Goal: Check status: Check status

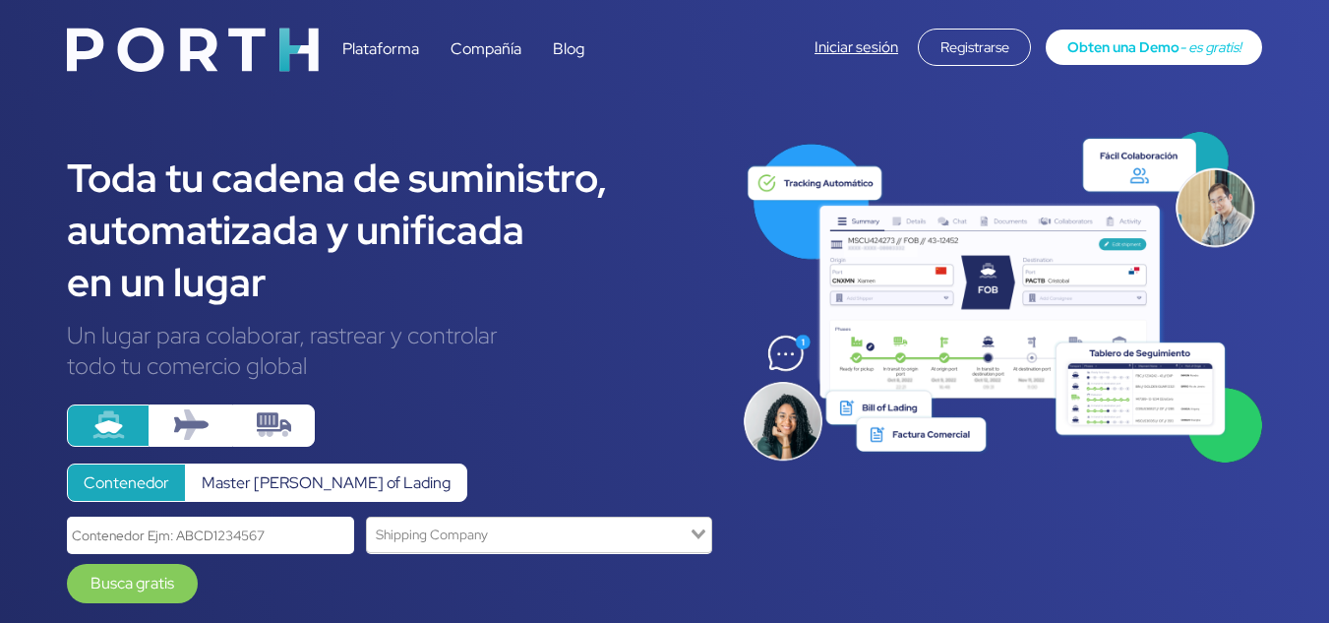
click at [192, 422] on img at bounding box center [191, 424] width 34 height 34
click at [0, 0] on input "radio" at bounding box center [0, 0] width 0 height 0
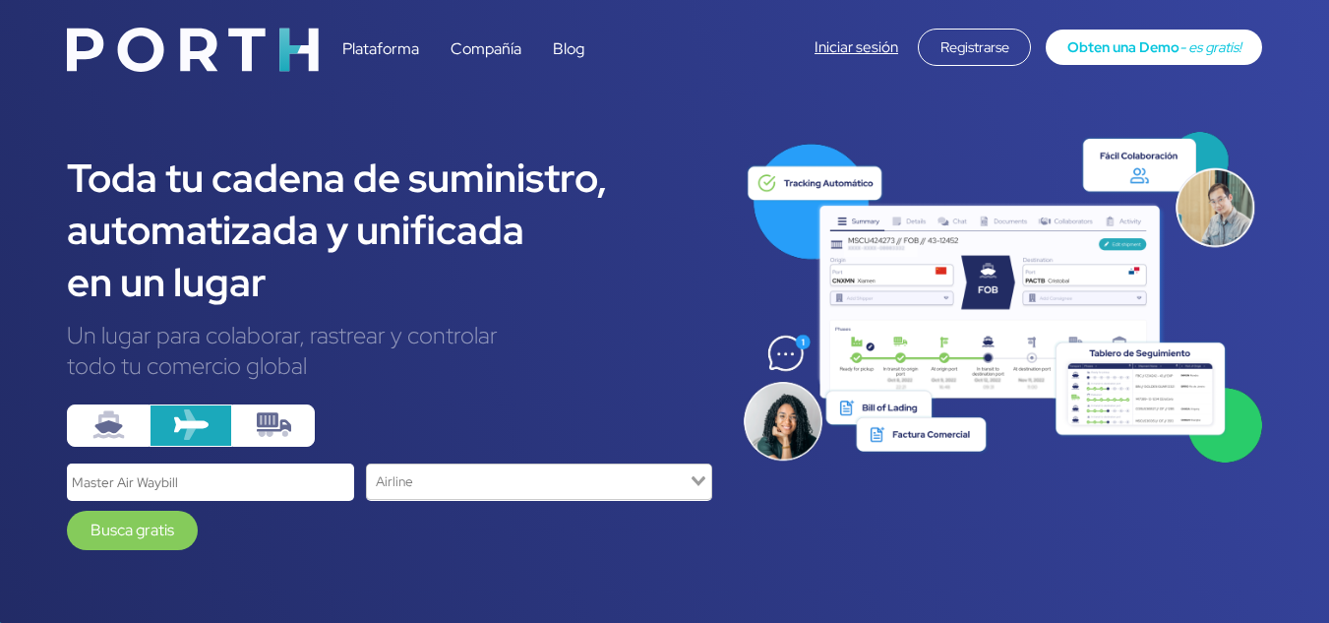
click at [266, 428] on img at bounding box center [274, 424] width 34 height 34
click at [0, 0] on input "radio" at bounding box center [0, 0] width 0 height 0
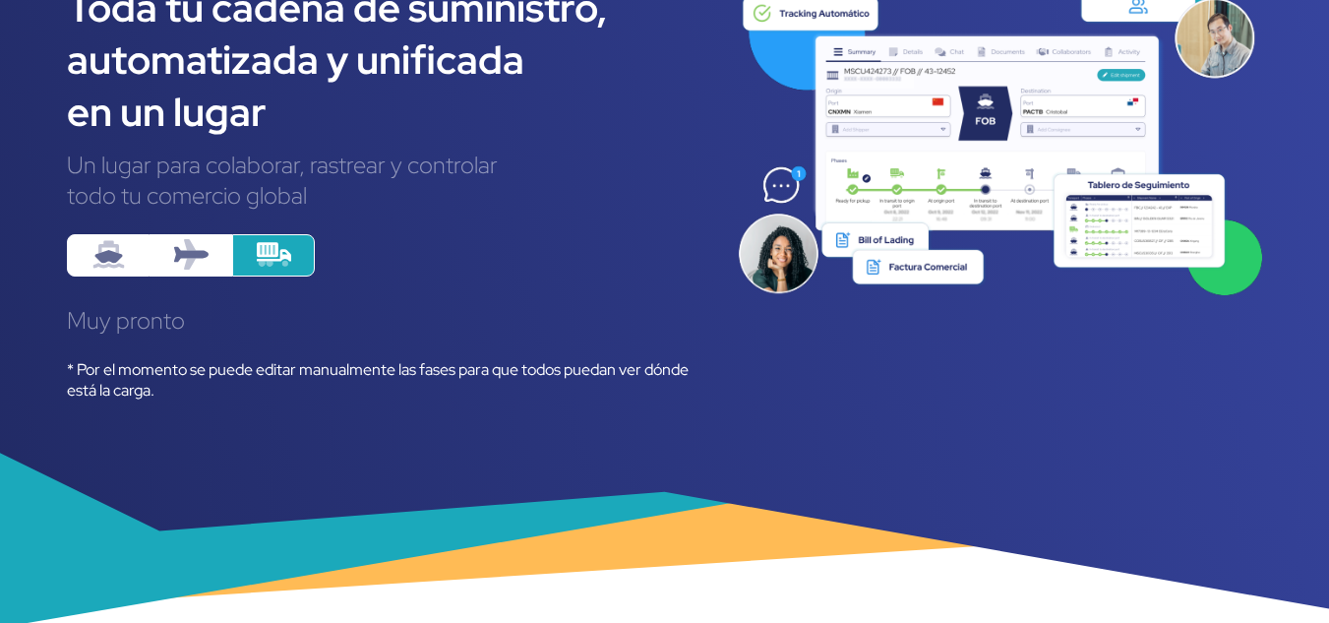
scroll to position [172, 0]
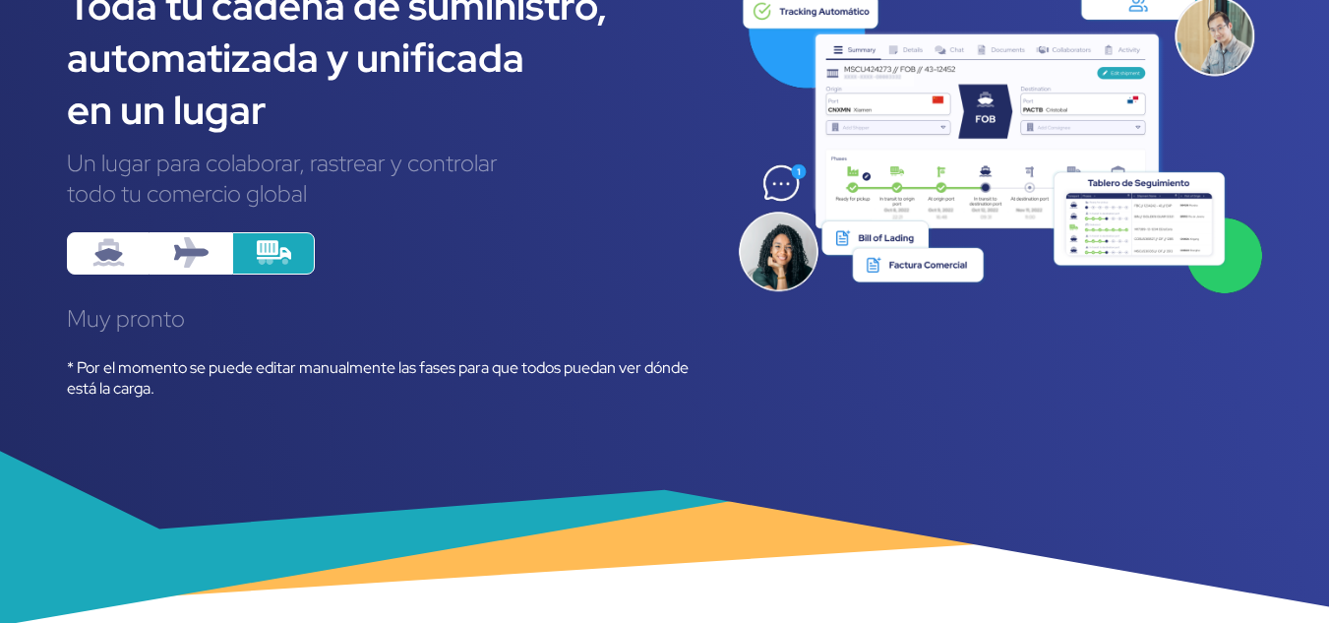
click at [169, 254] on label at bounding box center [191, 253] width 83 height 42
click at [0, 0] on input "radio" at bounding box center [0, 0] width 0 height 0
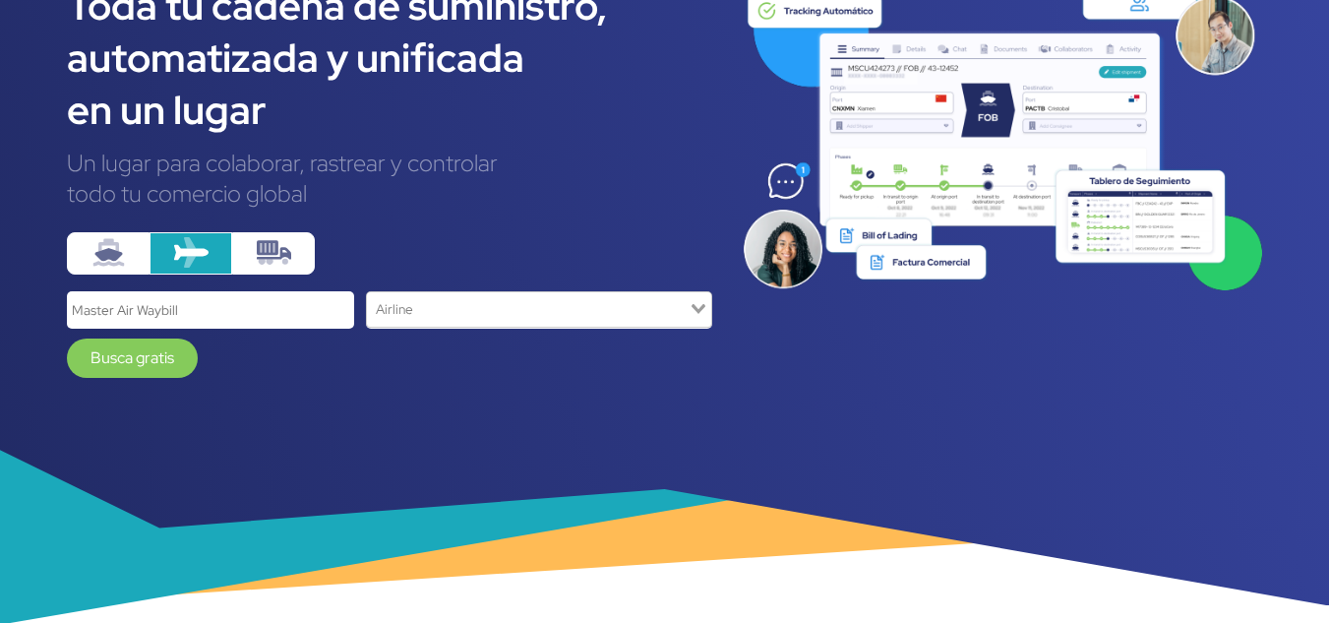
click at [92, 245] on img at bounding box center [109, 252] width 34 height 34
click at [0, 0] on input "radio" at bounding box center [0, 0] width 0 height 0
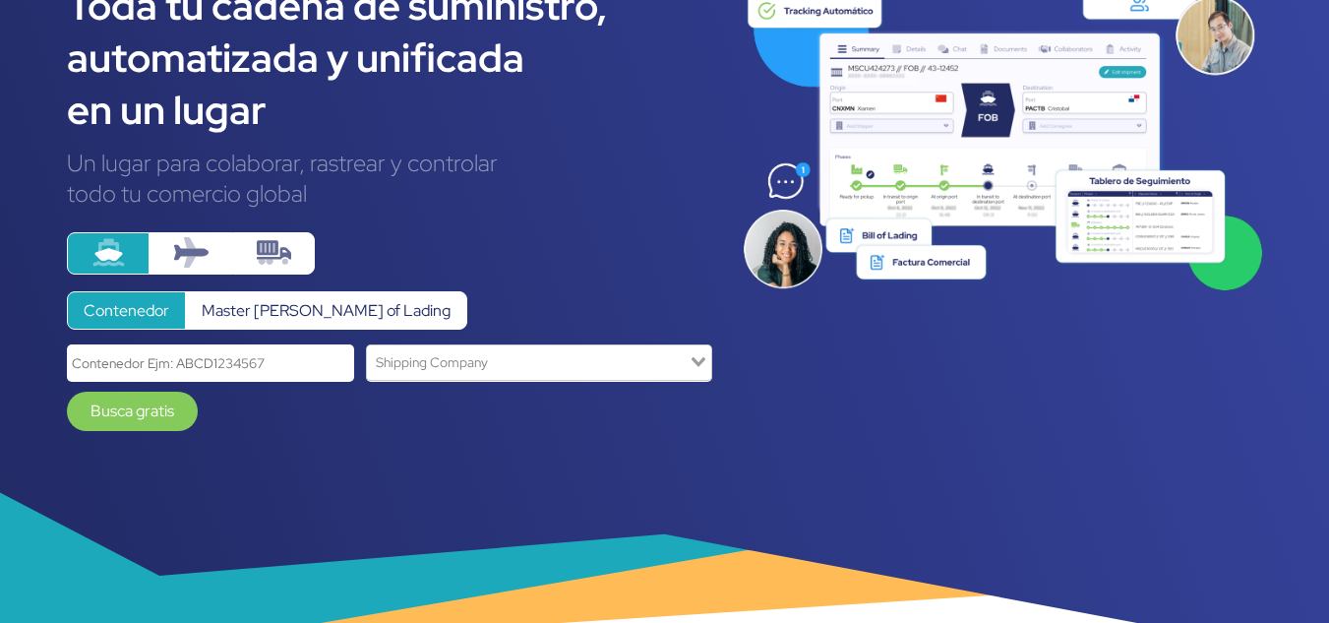
click at [273, 354] on input "text" at bounding box center [210, 362] width 287 height 36
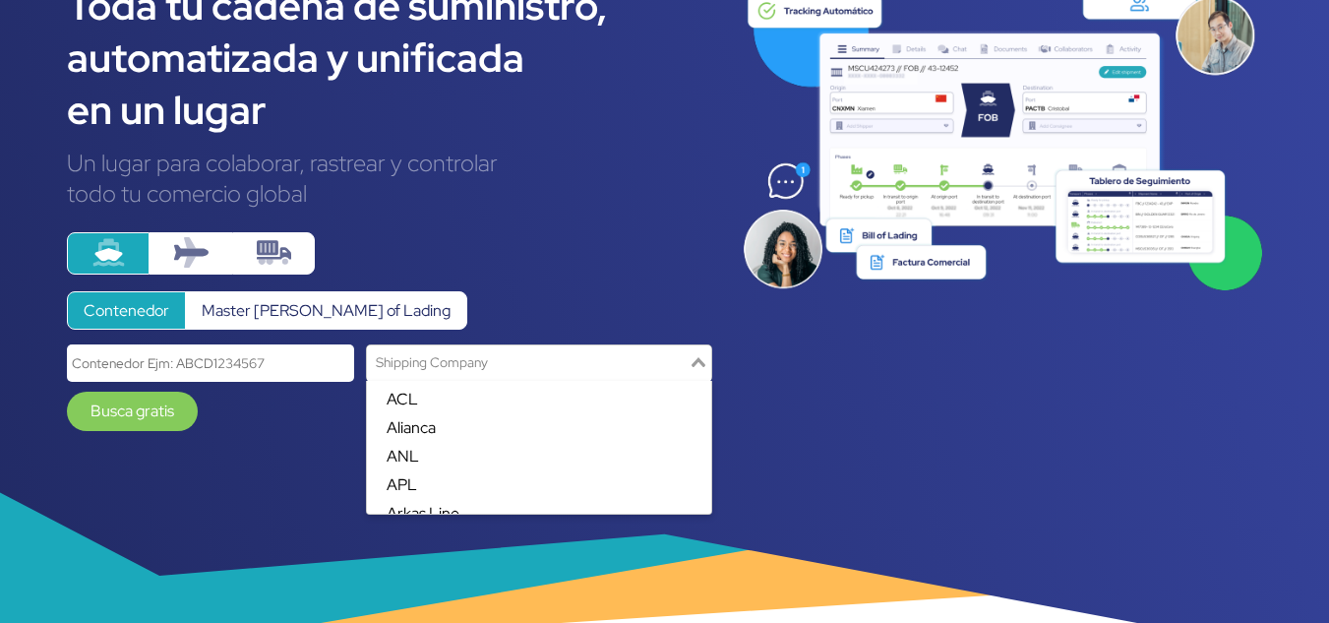
click at [454, 372] on input "Search for option" at bounding box center [528, 362] width 318 height 27
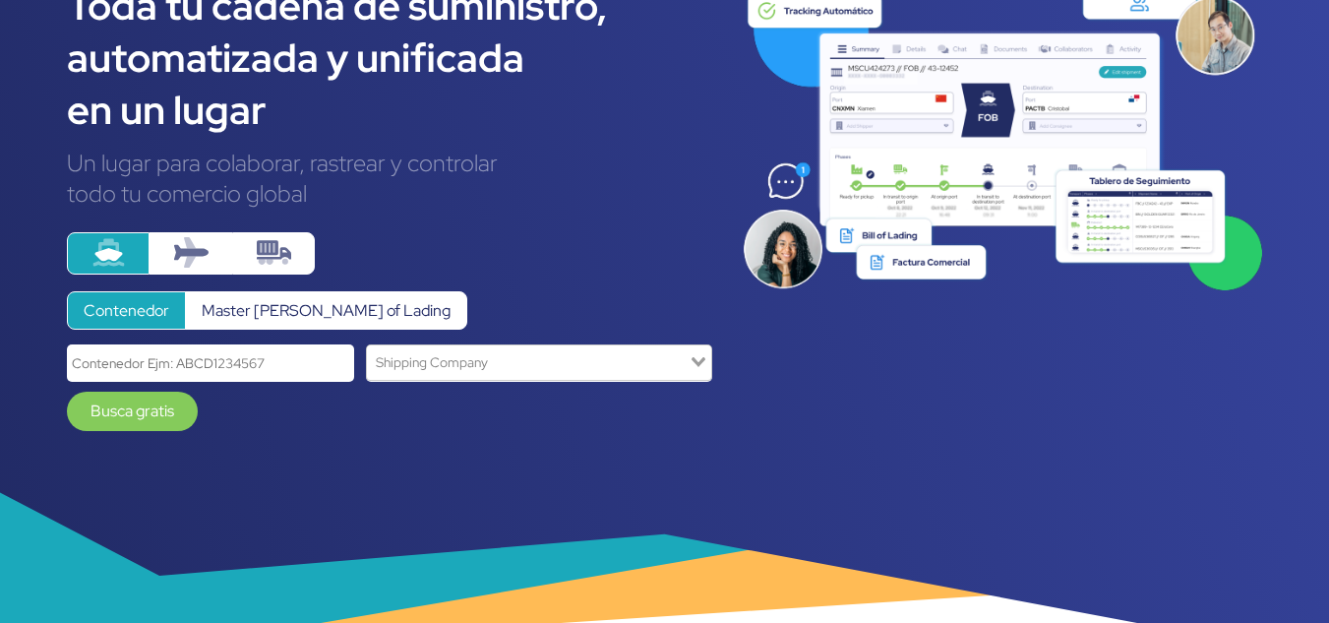
click at [227, 366] on input "text" at bounding box center [210, 362] width 287 height 36
click at [266, 304] on label "Master [PERSON_NAME] of Lading" at bounding box center [326, 310] width 282 height 38
click at [0, 0] on input "Master [PERSON_NAME] of Lading" at bounding box center [0, 0] width 0 height 0
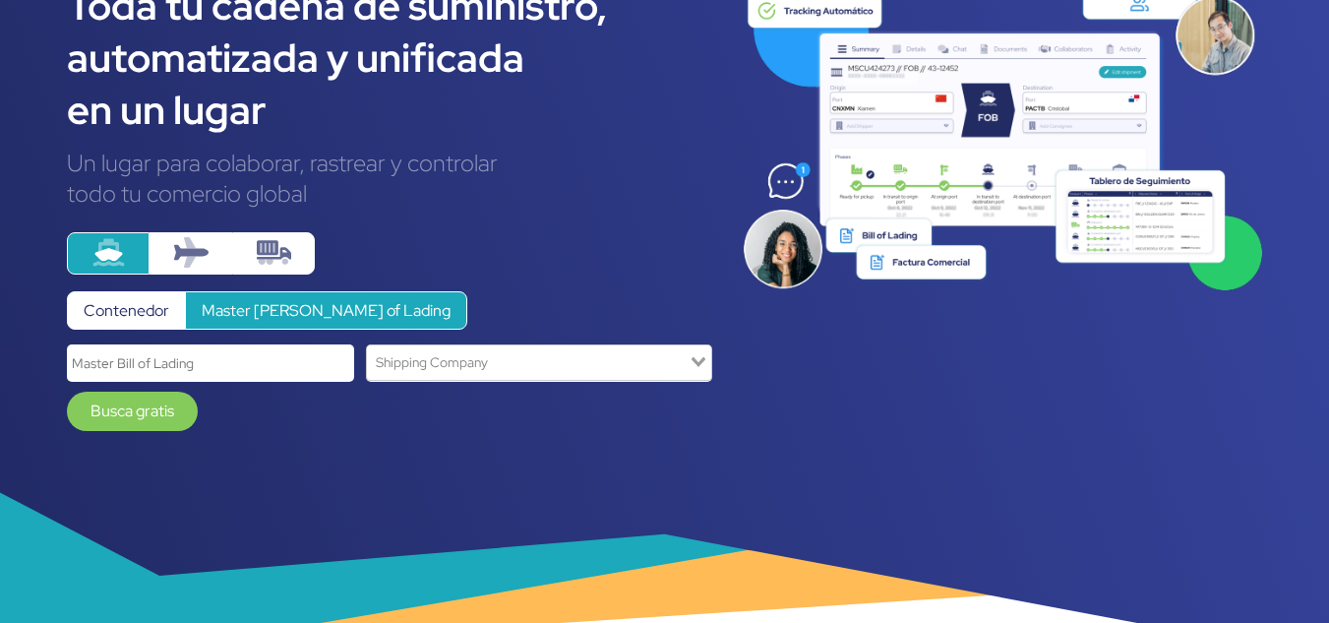
click at [206, 375] on input "text" at bounding box center [210, 362] width 287 height 36
paste input "NGTL7483837"
type input "NGTL7483837"
click at [141, 428] on link "Busca gratis" at bounding box center [132, 411] width 131 height 39
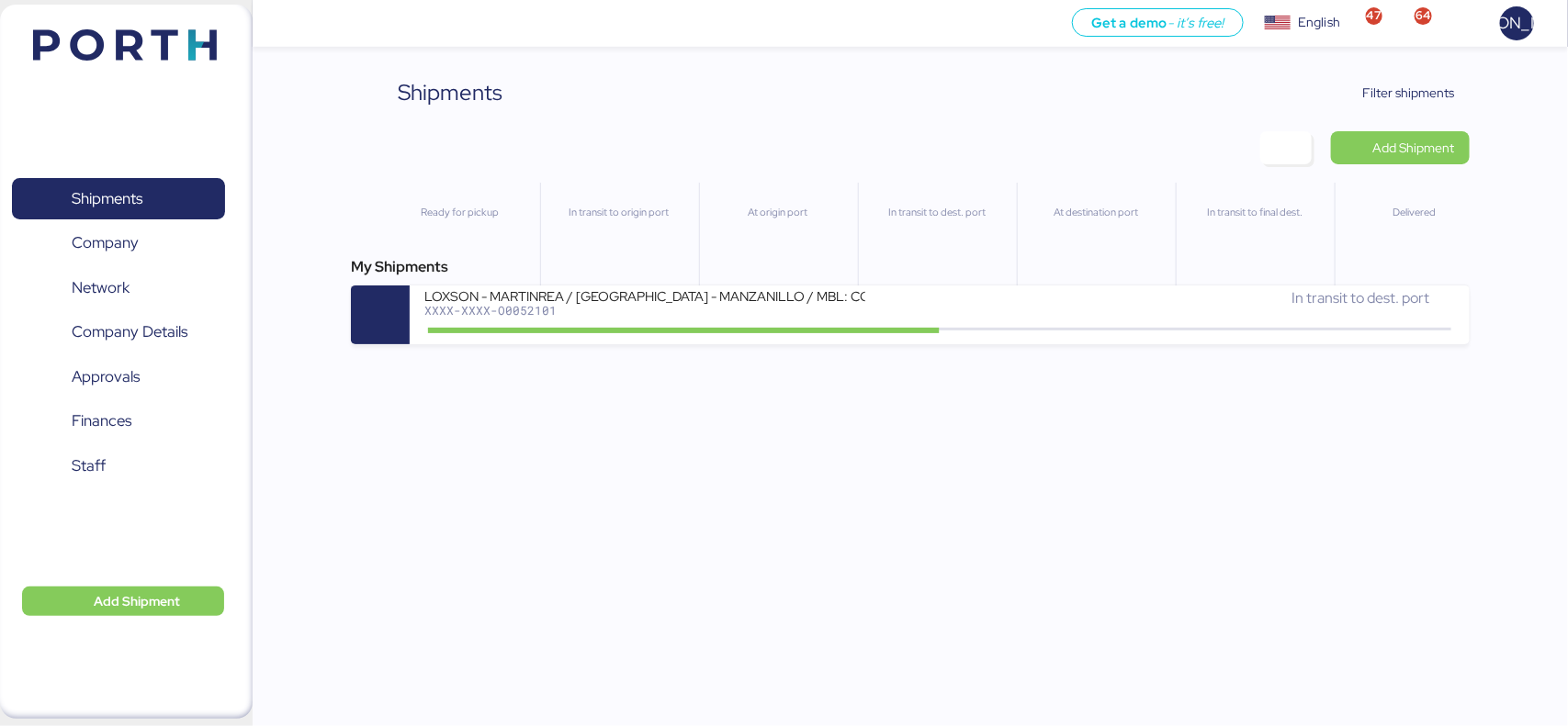
click at [134, 19] on header at bounding box center [98, 42] width 177 height 57
click at [108, 230] on span "Company" at bounding box center [105, 243] width 67 height 27
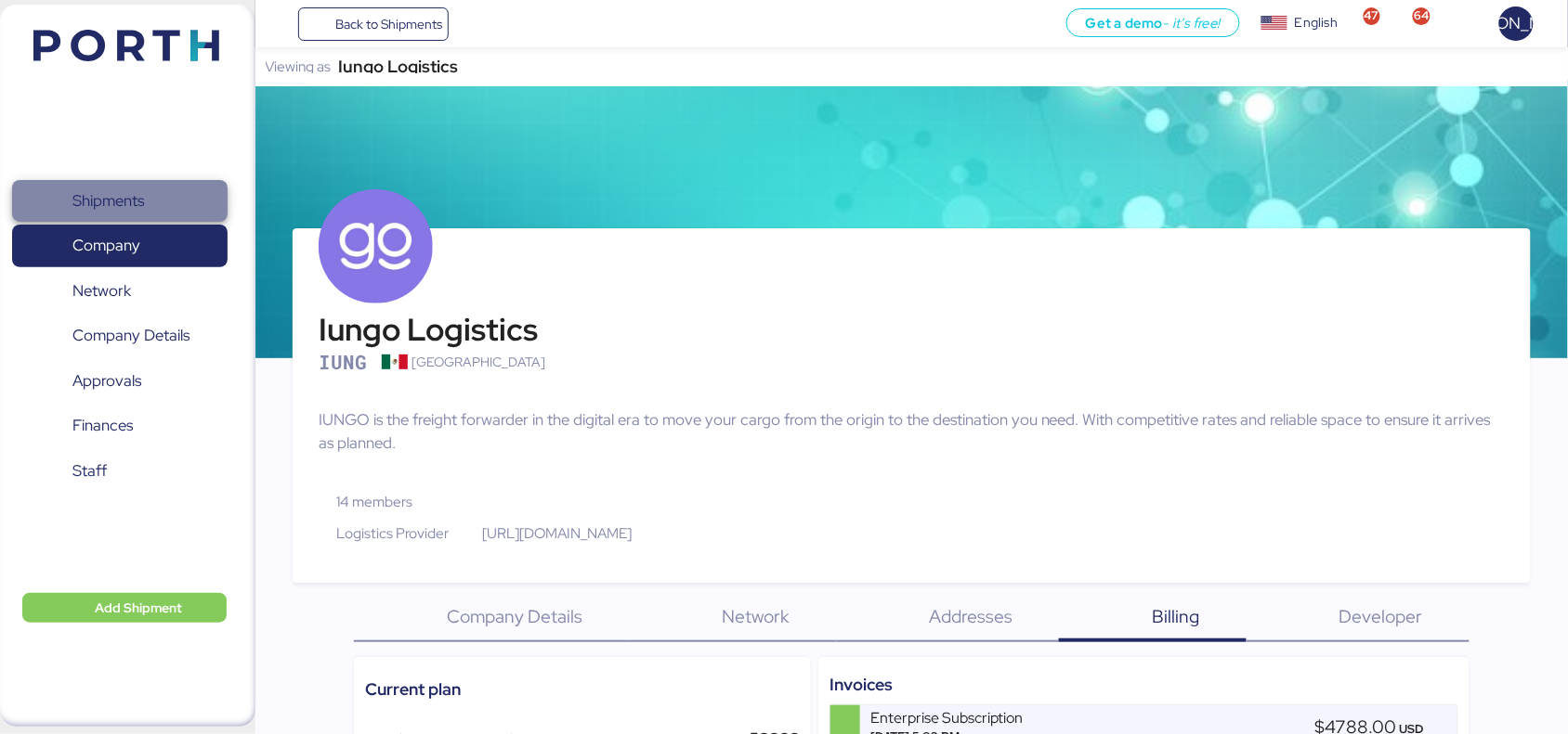
click at [144, 197] on span "Shipments" at bounding box center [109, 201] width 72 height 27
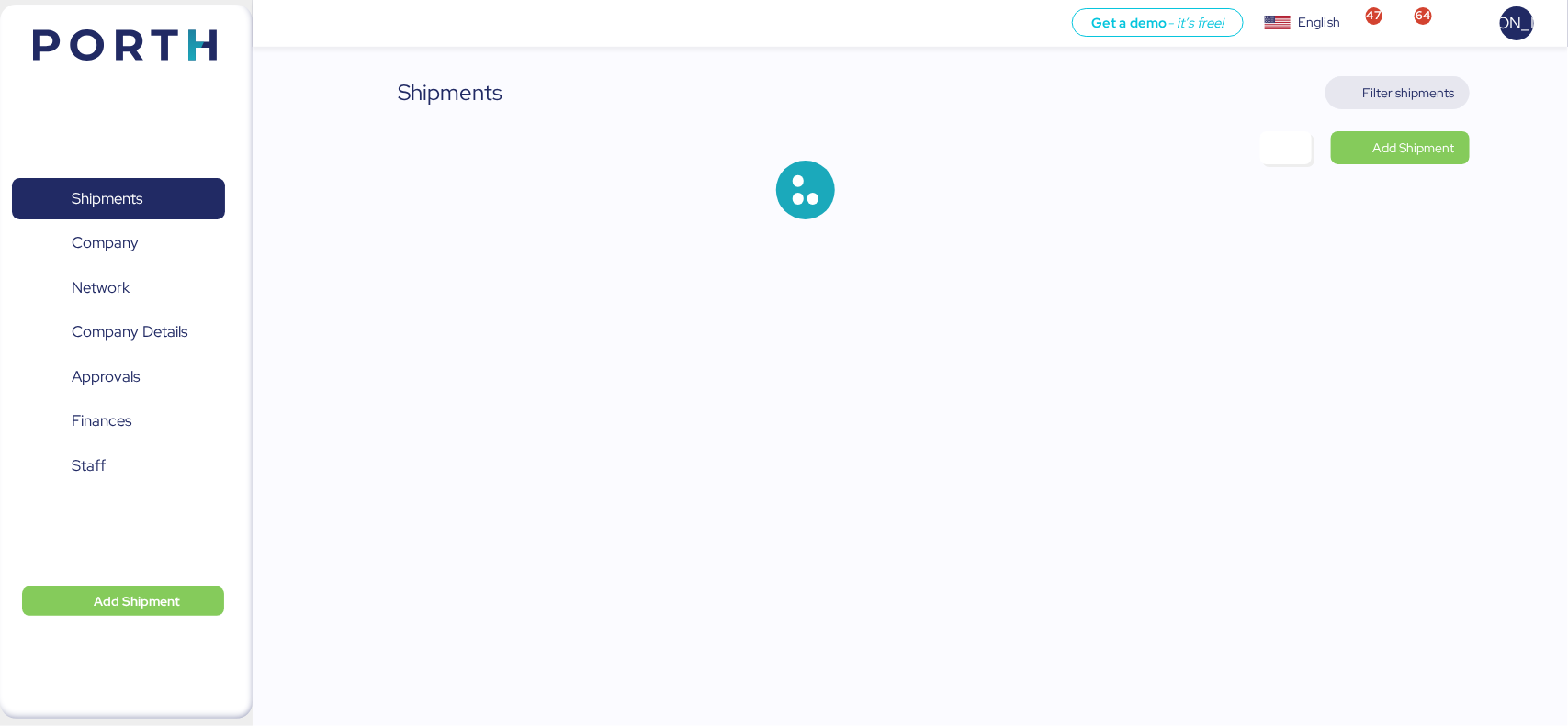
click at [1405, 105] on span "Filter shipments" at bounding box center [1397, 92] width 144 height 33
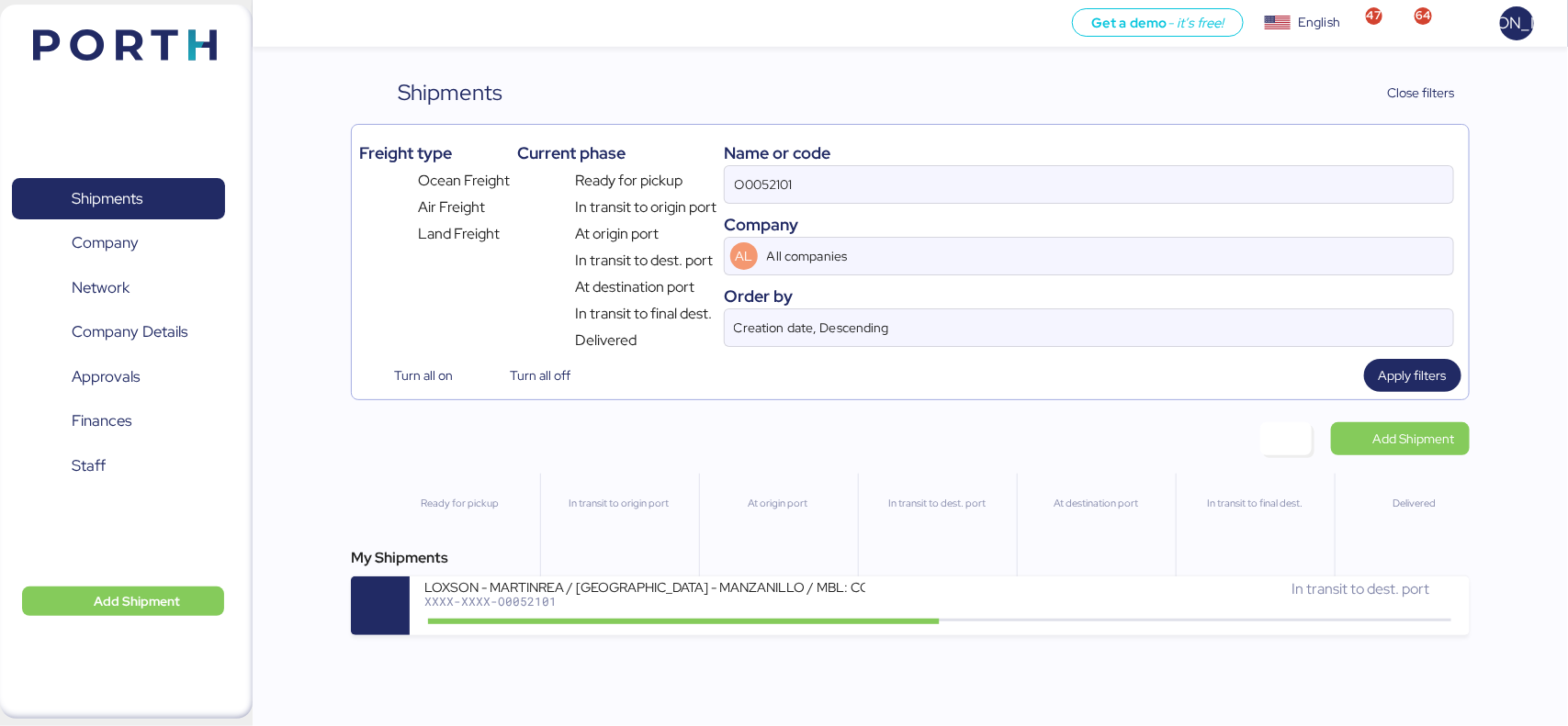
click at [809, 157] on div "Name or code" at bounding box center [1087, 153] width 729 height 25
click at [811, 180] on input "O0052101" at bounding box center [1087, 184] width 727 height 36
paste input "NGTL7483837"
type input "NGTL7483837"
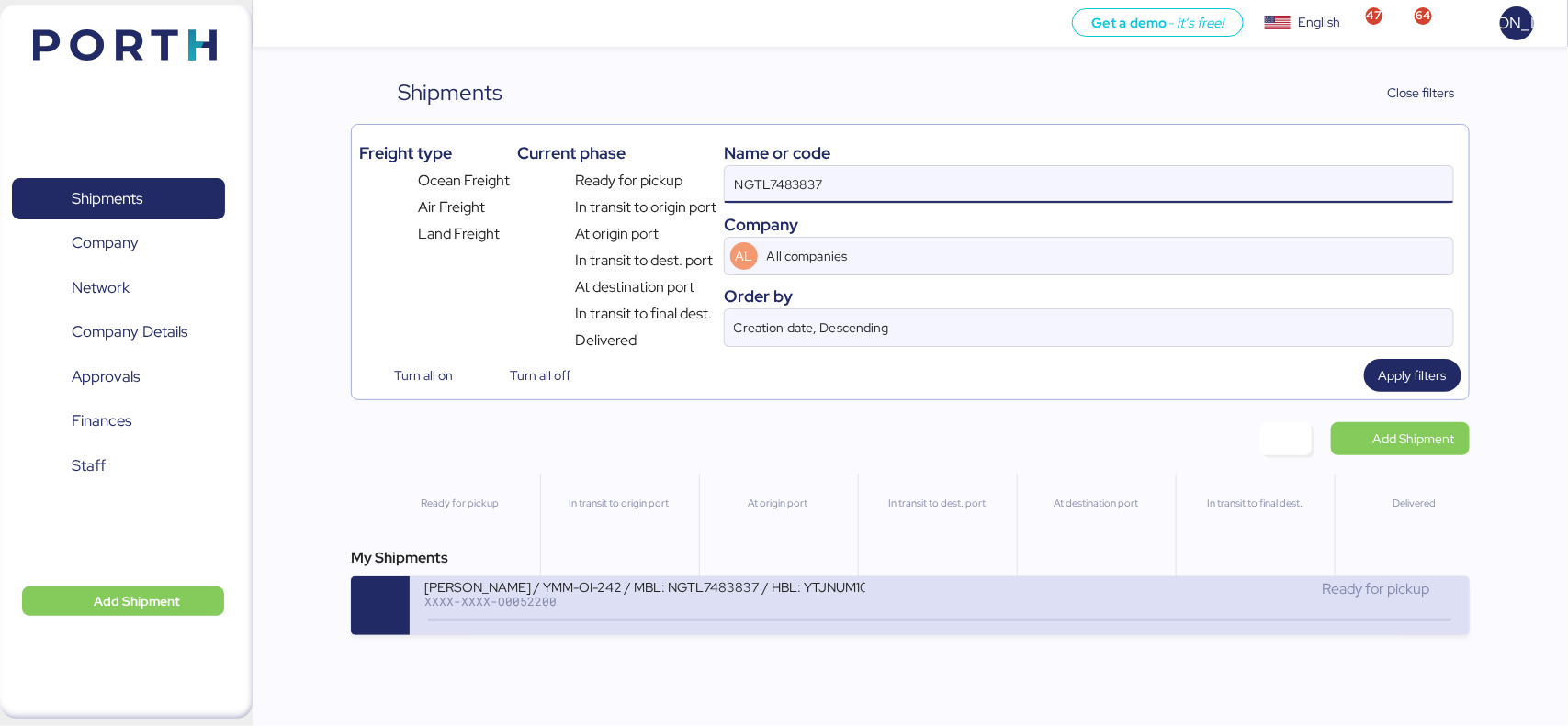
click at [497, 621] on div at bounding box center [939, 620] width 1022 height 3
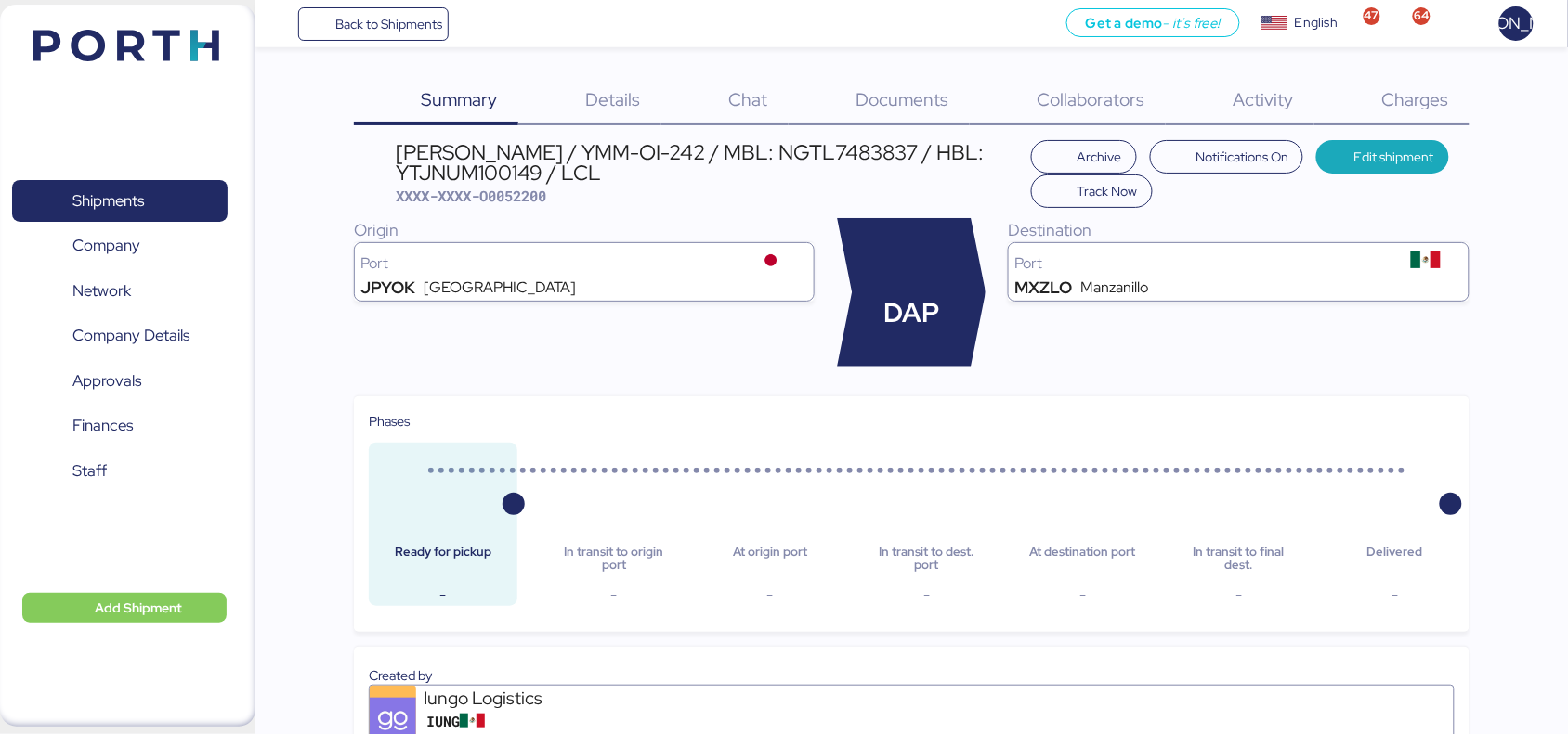
click at [894, 89] on span "Documents" at bounding box center [902, 99] width 93 height 25
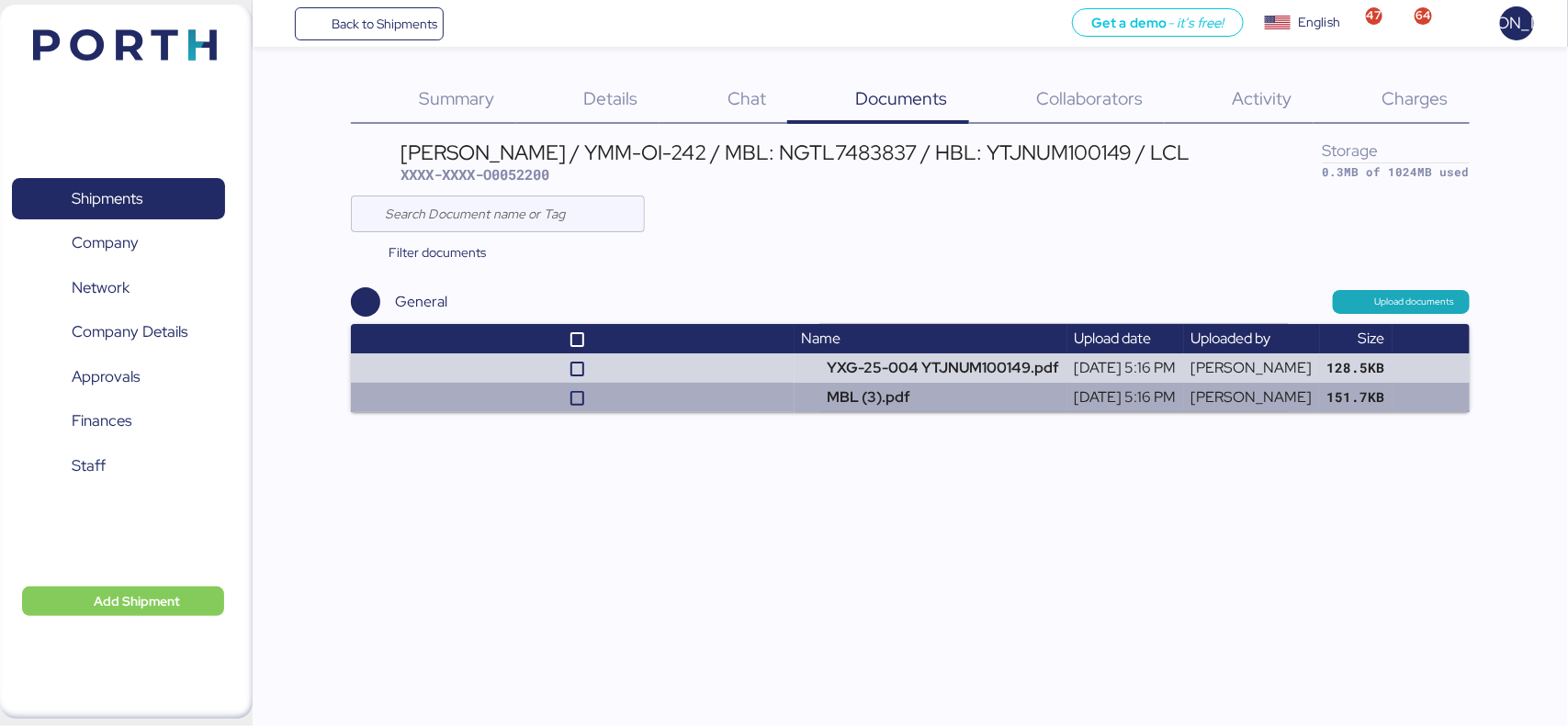
click at [749, 392] on td at bounding box center [572, 397] width 442 height 29
click at [832, 410] on td "MBL (3).pdf" at bounding box center [931, 397] width 273 height 29
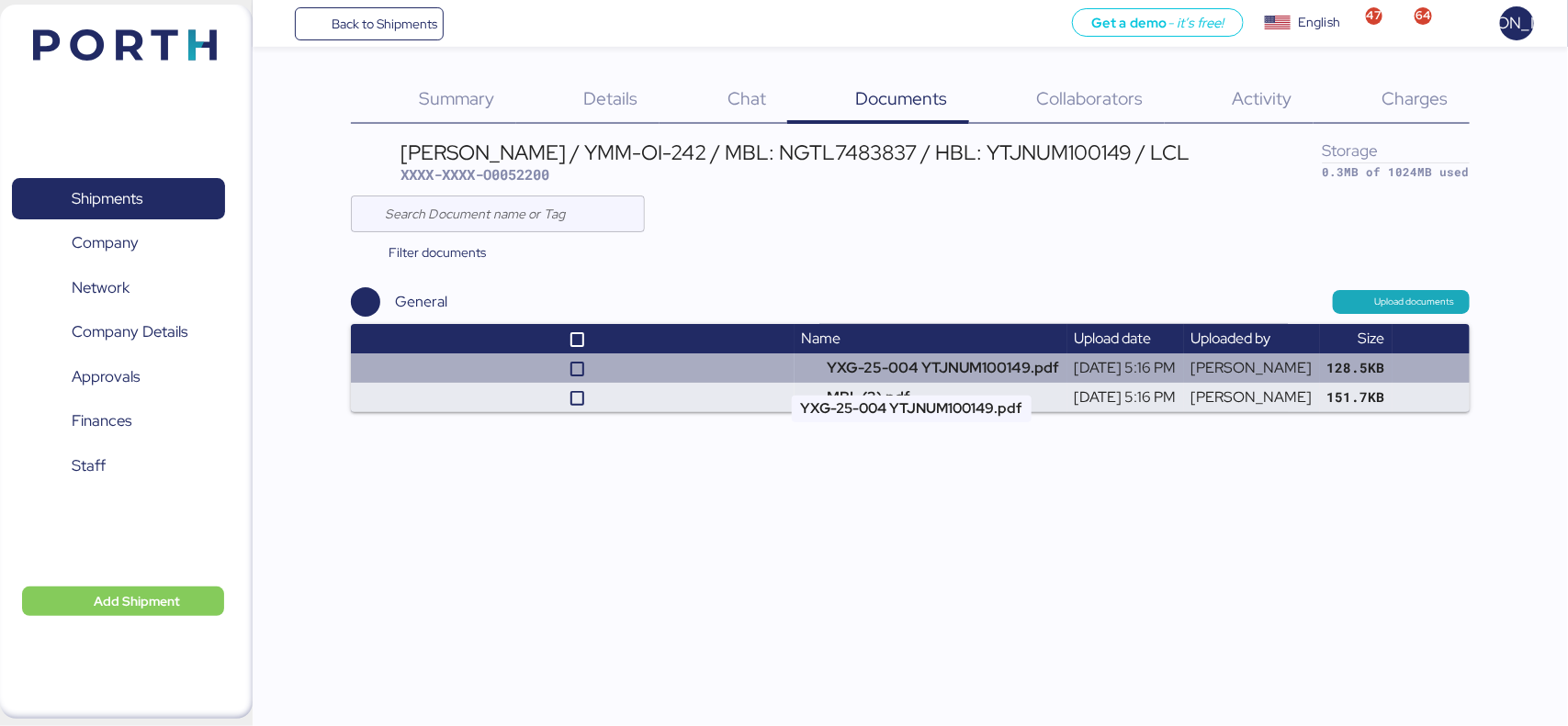
click at [840, 374] on td "YXG-25-004 YTJNUM100149.pdf" at bounding box center [931, 368] width 273 height 29
click at [794, 378] on td "YXG-25-004 YTJNUM100149.pdf" at bounding box center [931, 368] width 273 height 29
